Goal: Find specific page/section: Find specific page/section

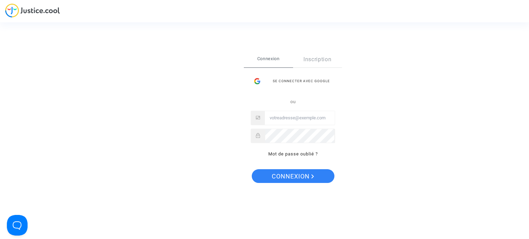
type input "[EMAIL_ADDRESS][DOMAIN_NAME]"
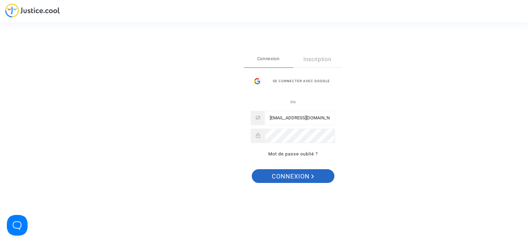
click at [292, 180] on span "Connexion" at bounding box center [293, 176] width 42 height 14
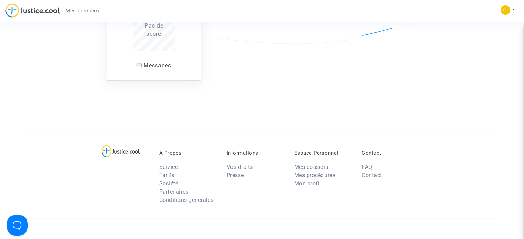
scroll to position [172, 0]
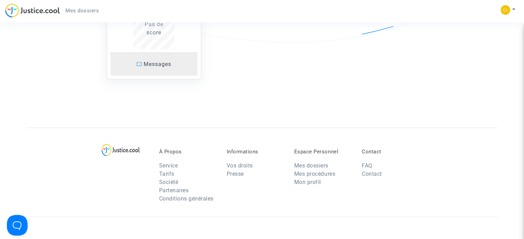
click at [153, 62] on span "Messages" at bounding box center [158, 64] width 28 height 7
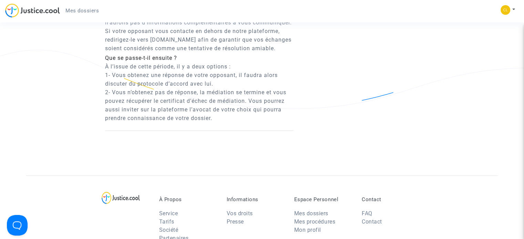
scroll to position [723, 0]
